Goal: Task Accomplishment & Management: Manage account settings

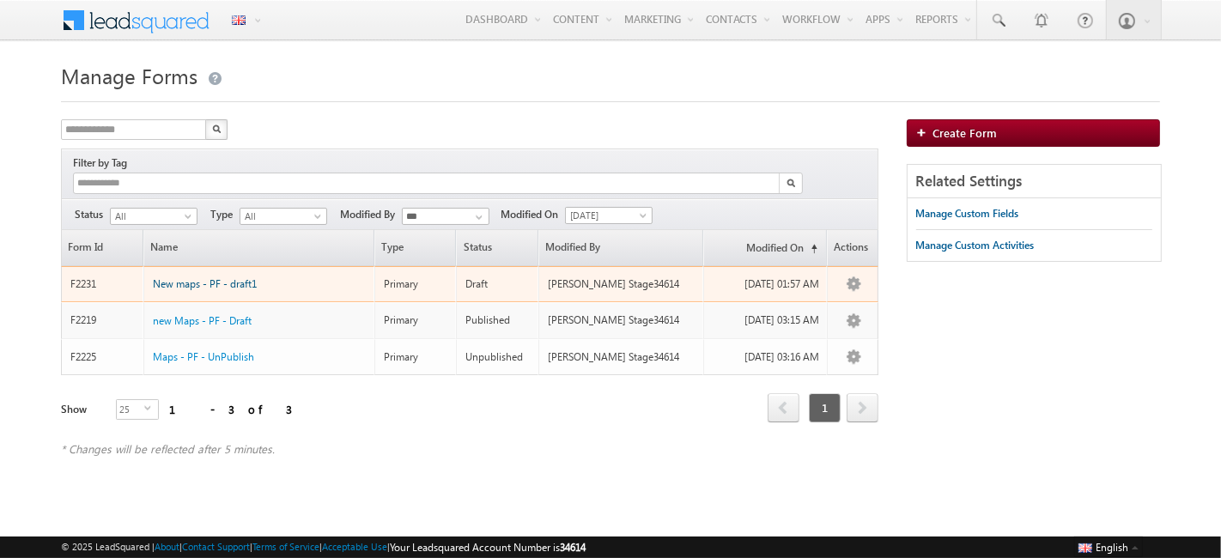
click at [168, 277] on span "New maps - PF - draft1" at bounding box center [205, 283] width 104 height 13
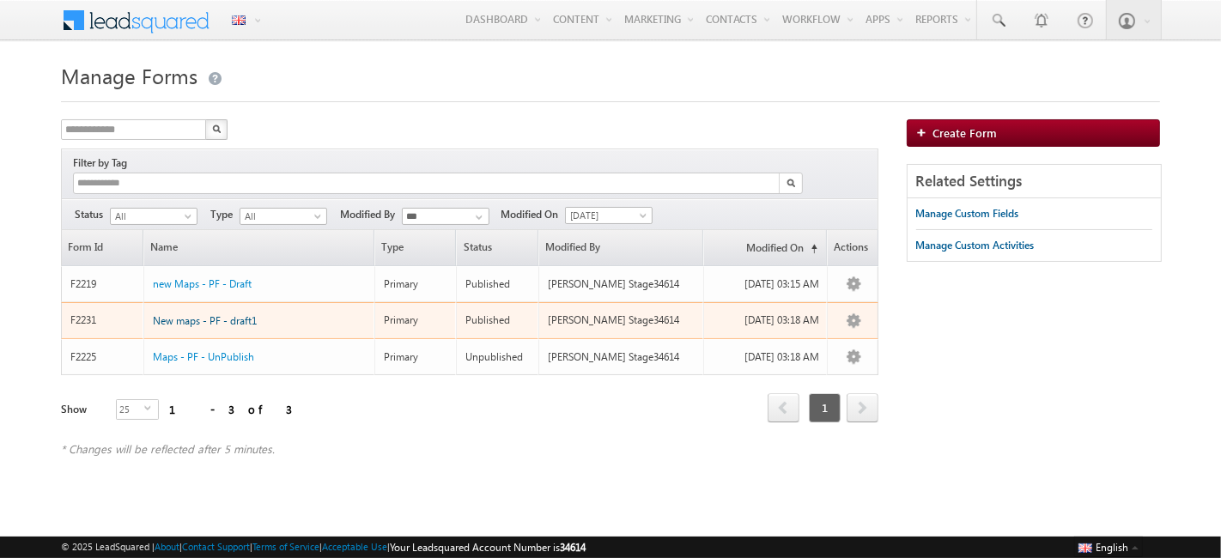
click at [243, 314] on span "New maps - PF - draft1" at bounding box center [205, 320] width 104 height 13
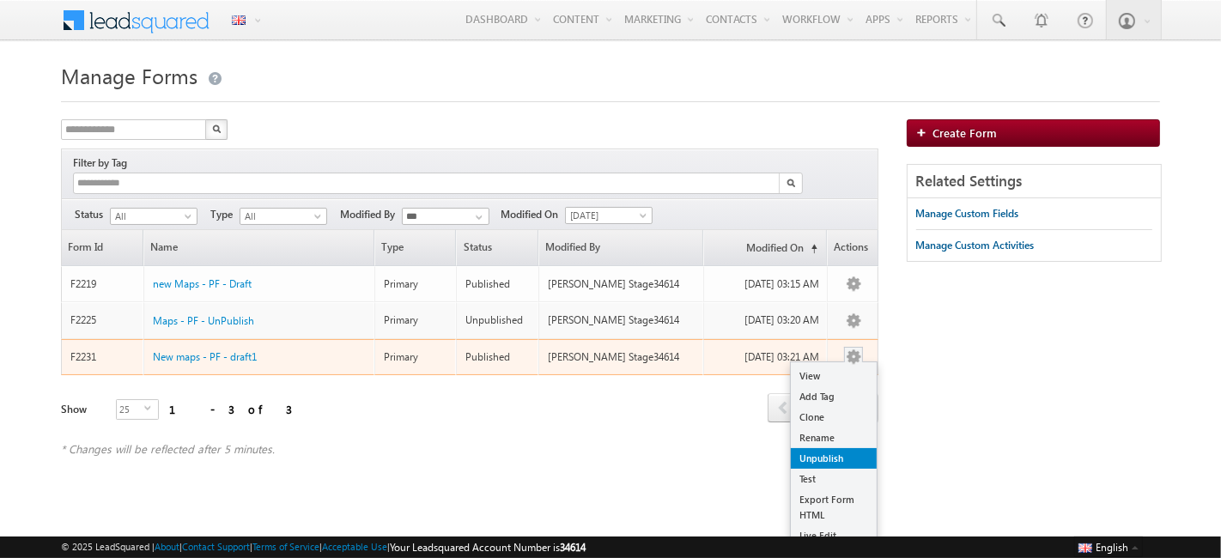
click at [849, 448] on link "Unpublish" at bounding box center [834, 458] width 86 height 21
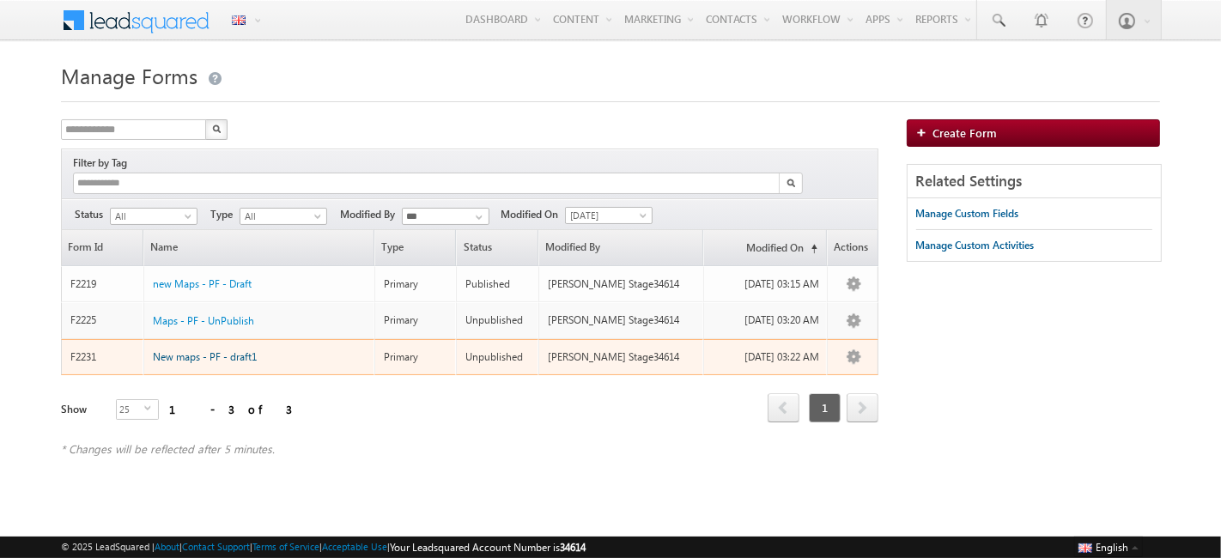
click at [248, 350] on span "New maps - PF - draft1" at bounding box center [205, 356] width 104 height 13
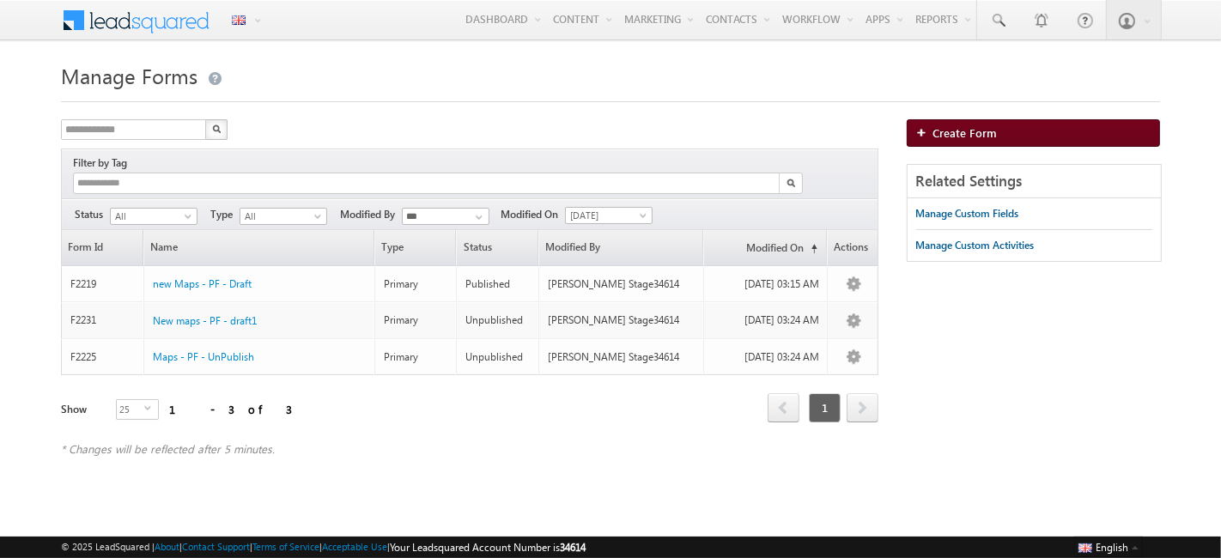
click at [983, 129] on span "Create Form" at bounding box center [966, 132] width 64 height 15
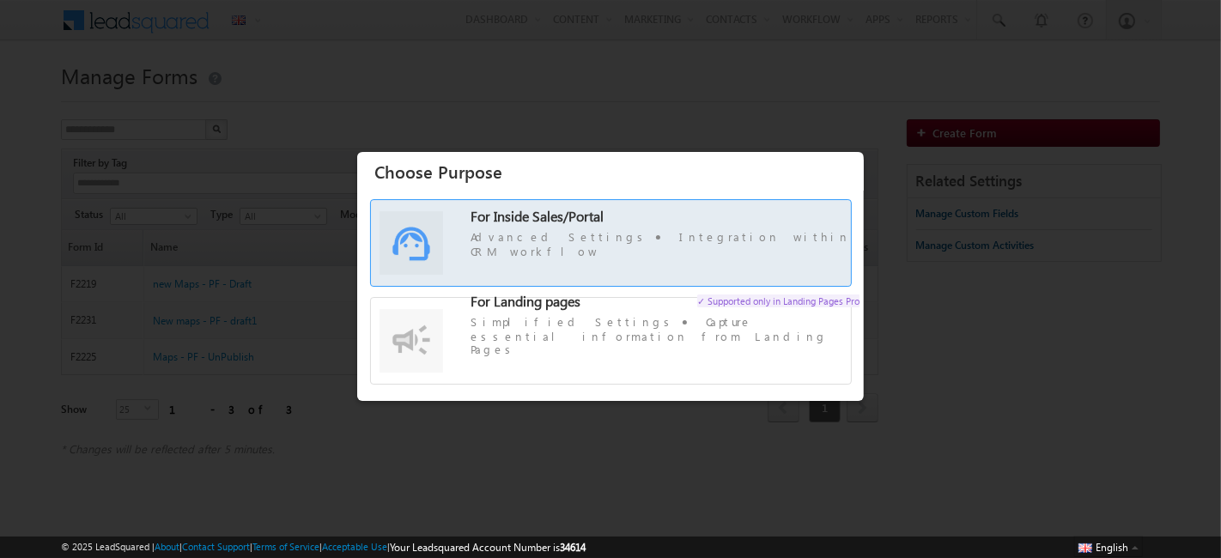
click at [545, 221] on label "For Inside Sales/Portal Advanced Settings Integration within CRM workflow" at bounding box center [611, 251] width 480 height 85
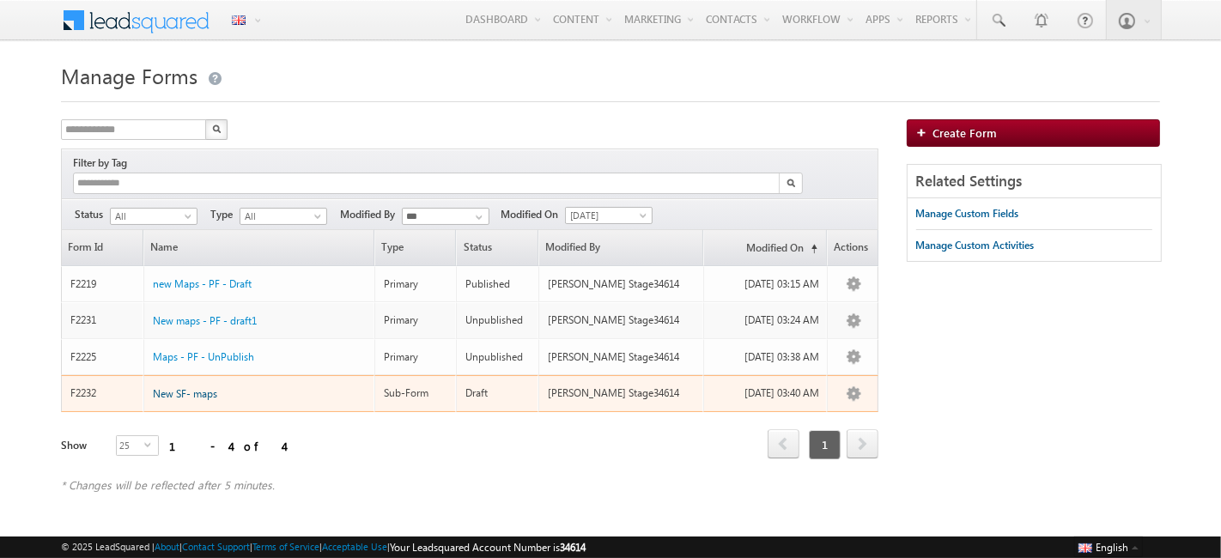
click at [197, 387] on span "New SF- maps" at bounding box center [185, 393] width 64 height 13
